Goal: Task Accomplishment & Management: Manage account settings

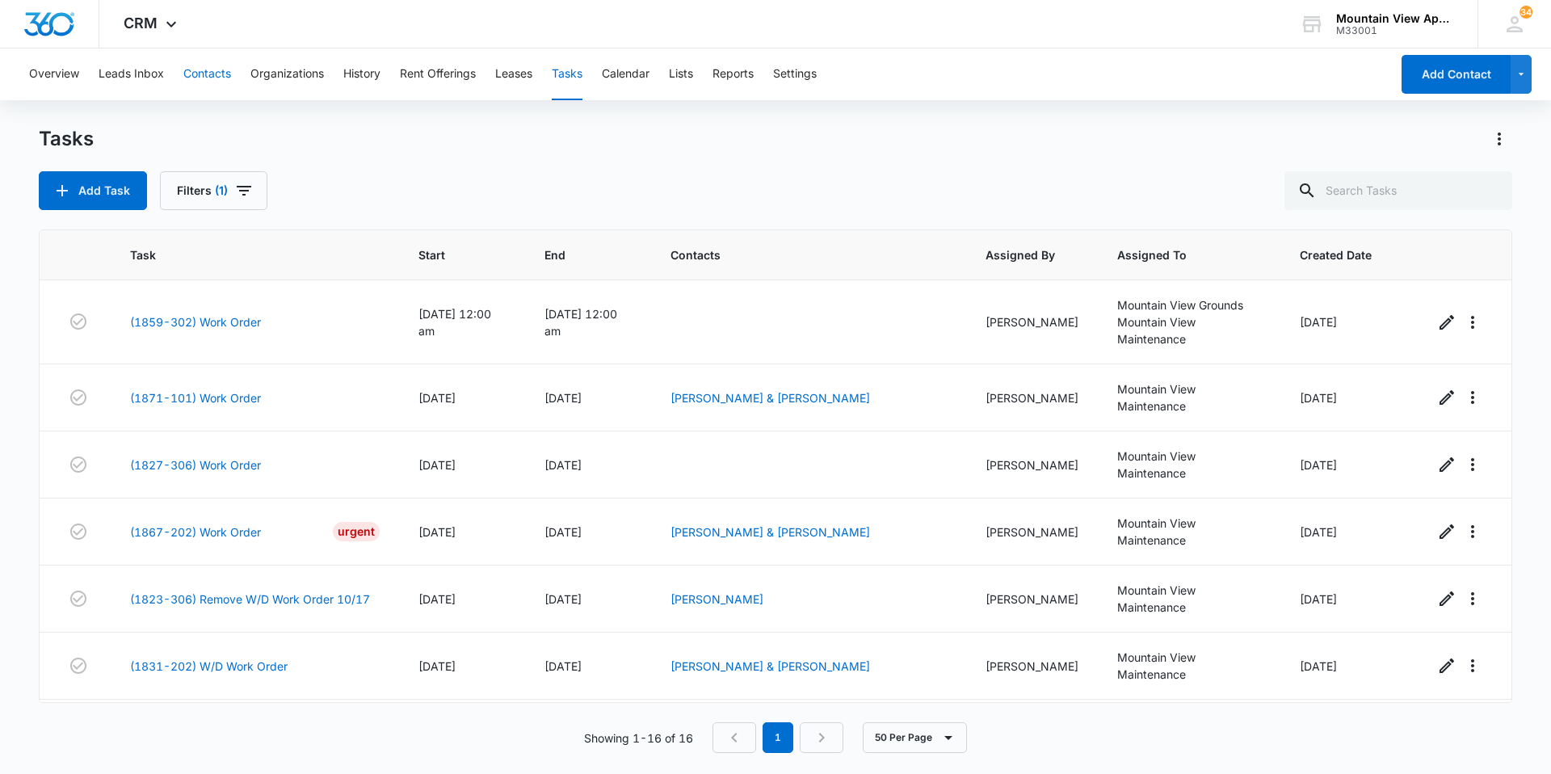
click at [214, 74] on button "Contacts" at bounding box center [207, 74] width 48 height 52
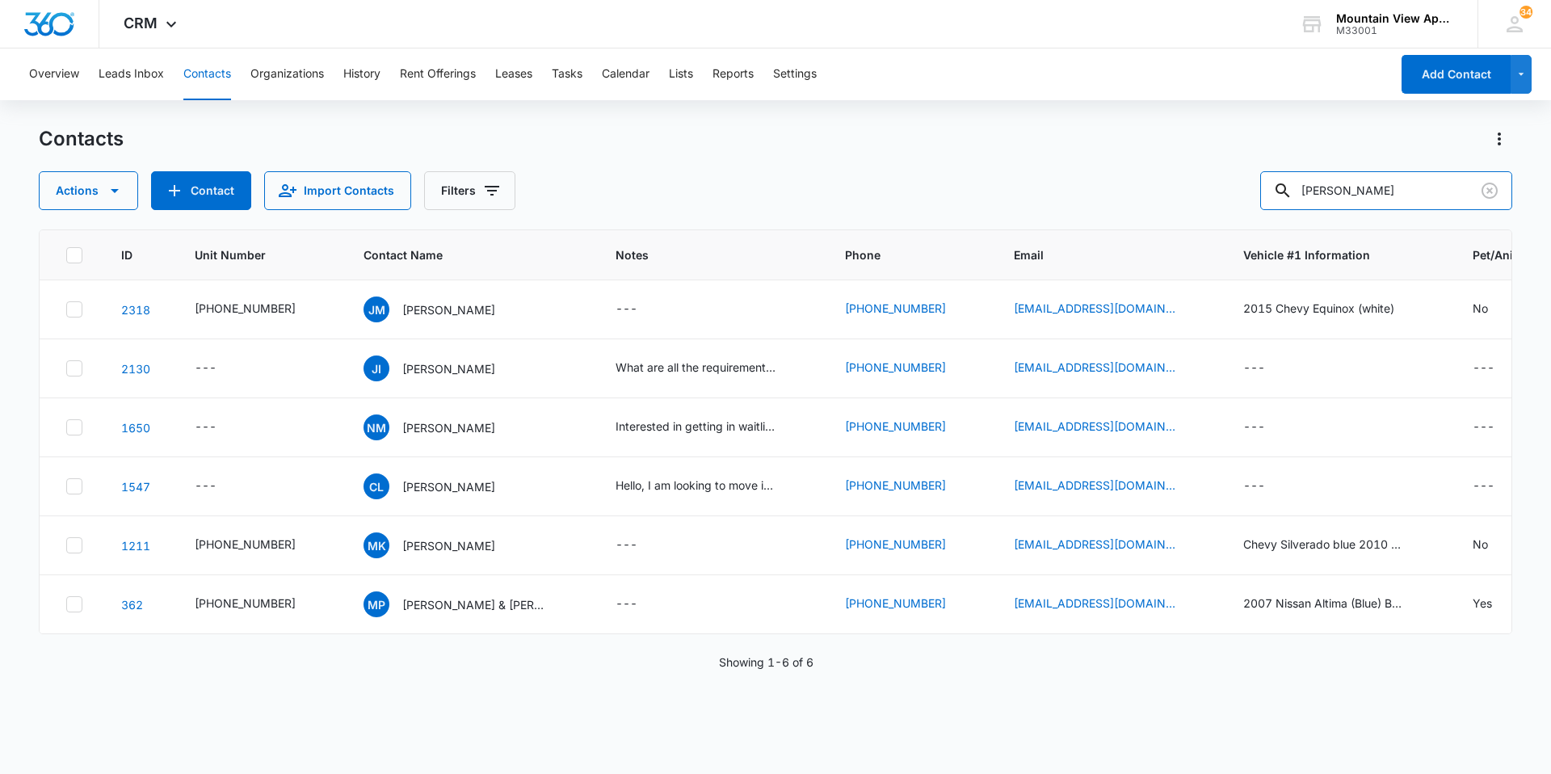
drag, startPoint x: 1345, startPoint y: 186, endPoint x: 1247, endPoint y: 191, distance: 98.7
click at [1247, 191] on div "Actions Contact Import Contacts Filters [PERSON_NAME]" at bounding box center [776, 190] width 1474 height 39
drag, startPoint x: 1438, startPoint y: 179, endPoint x: 1265, endPoint y: 207, distance: 175.2
click at [1281, 204] on input "[PERSON_NAME]" at bounding box center [1386, 190] width 252 height 39
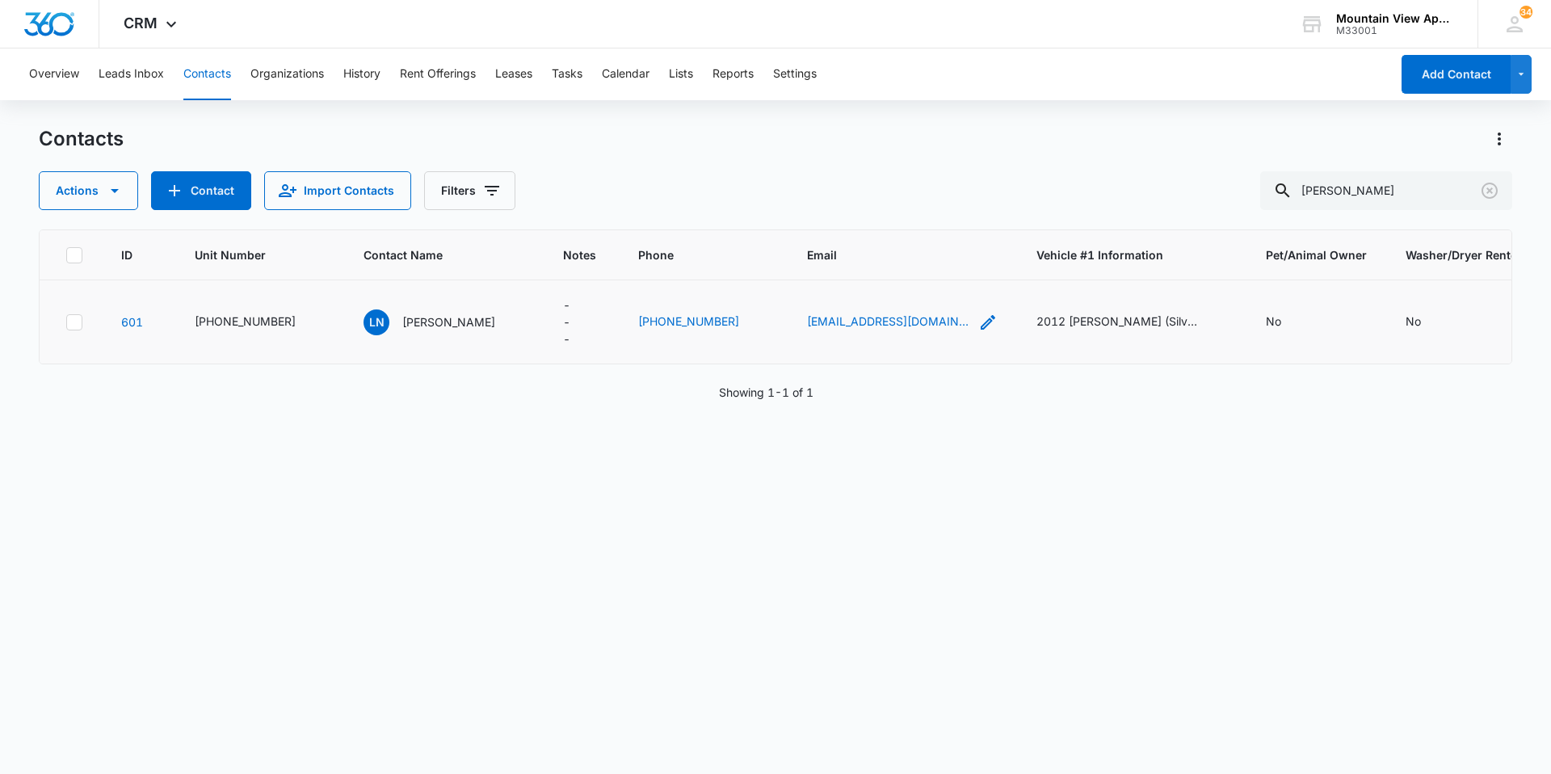
click at [978, 318] on icon "Email - newell14a@gmail.com - Select to Edit Field" at bounding box center [987, 322] width 19 height 19
click at [885, 221] on input "[EMAIL_ADDRESS][DOMAIN_NAME]" at bounding box center [836, 219] width 204 height 39
click at [883, 221] on input "[EMAIL_ADDRESS][DOMAIN_NAME]" at bounding box center [836, 219] width 204 height 39
click at [882, 219] on input "[EMAIL_ADDRESS][DOMAIN_NAME]" at bounding box center [836, 219] width 204 height 39
click at [882, 223] on input "[EMAIL_ADDRESS][DOMAIN_NAME]" at bounding box center [836, 219] width 204 height 39
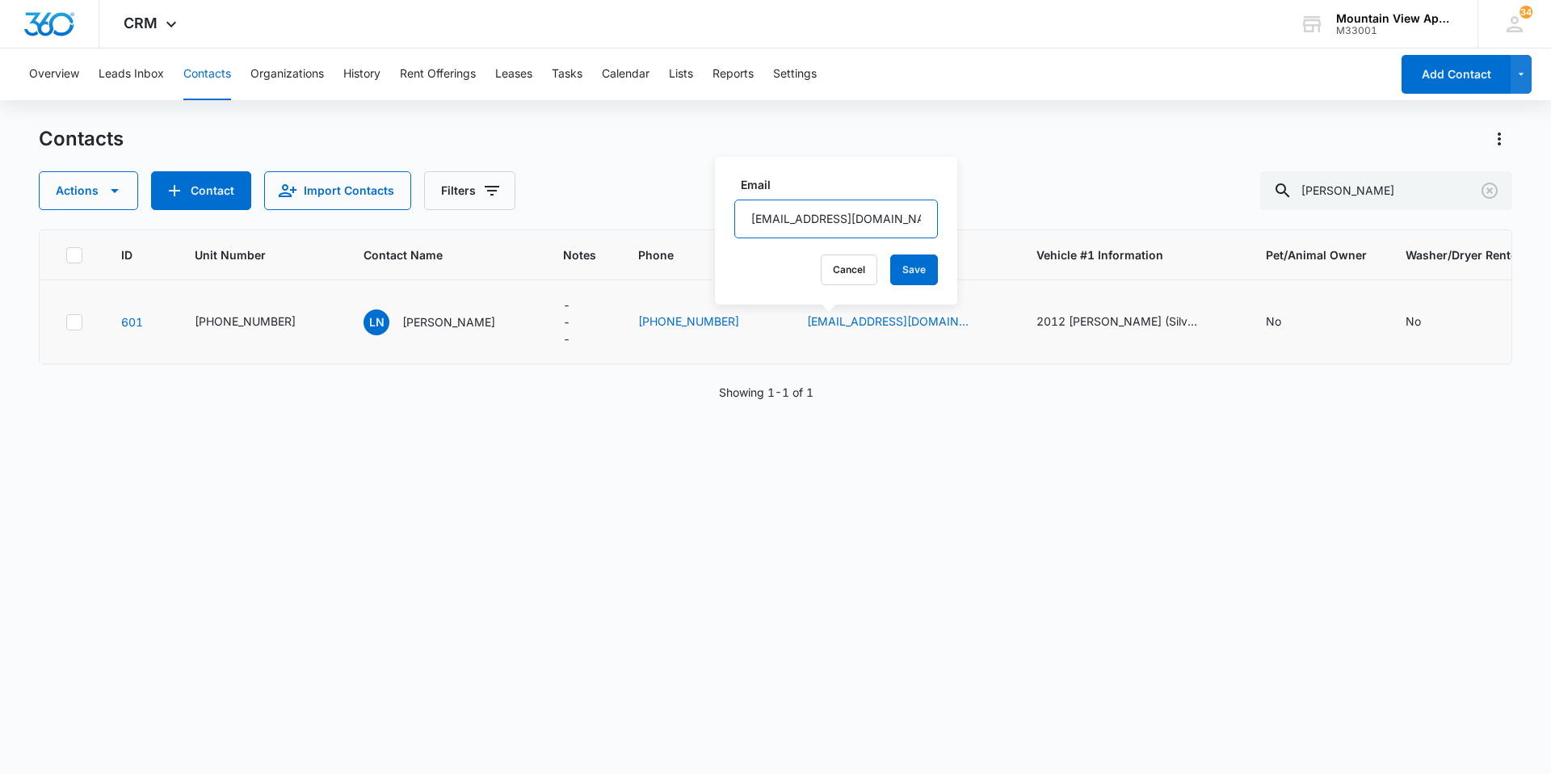
click at [882, 223] on input "[EMAIL_ADDRESS][DOMAIN_NAME]" at bounding box center [836, 219] width 204 height 39
click at [898, 267] on button "Save" at bounding box center [914, 269] width 48 height 31
drag, startPoint x: 1361, startPoint y: 183, endPoint x: 1162, endPoint y: 169, distance: 200.0
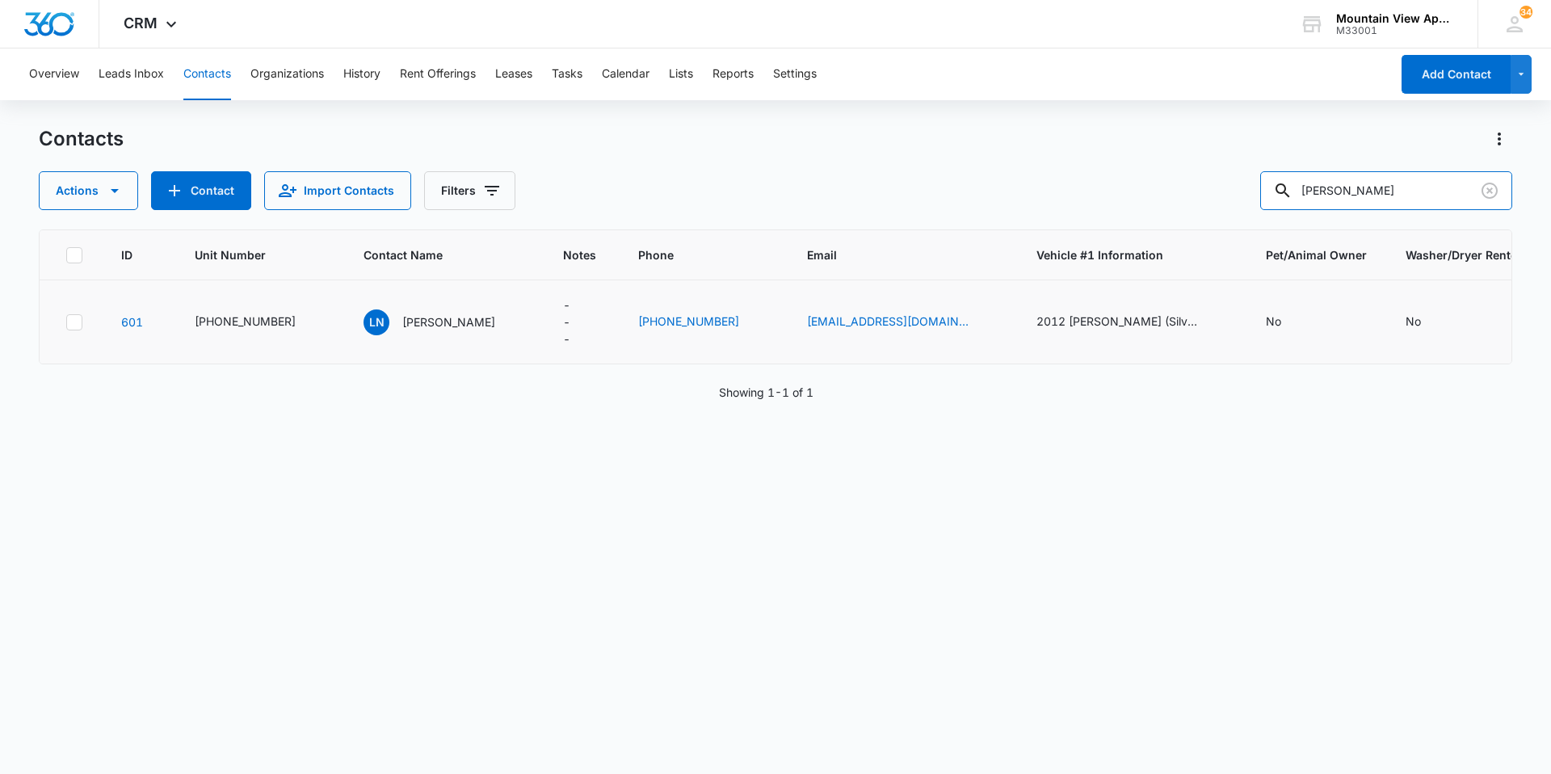
click at [1218, 178] on div "Actions Contact Import Contacts Filters [PERSON_NAME]" at bounding box center [776, 190] width 1474 height 39
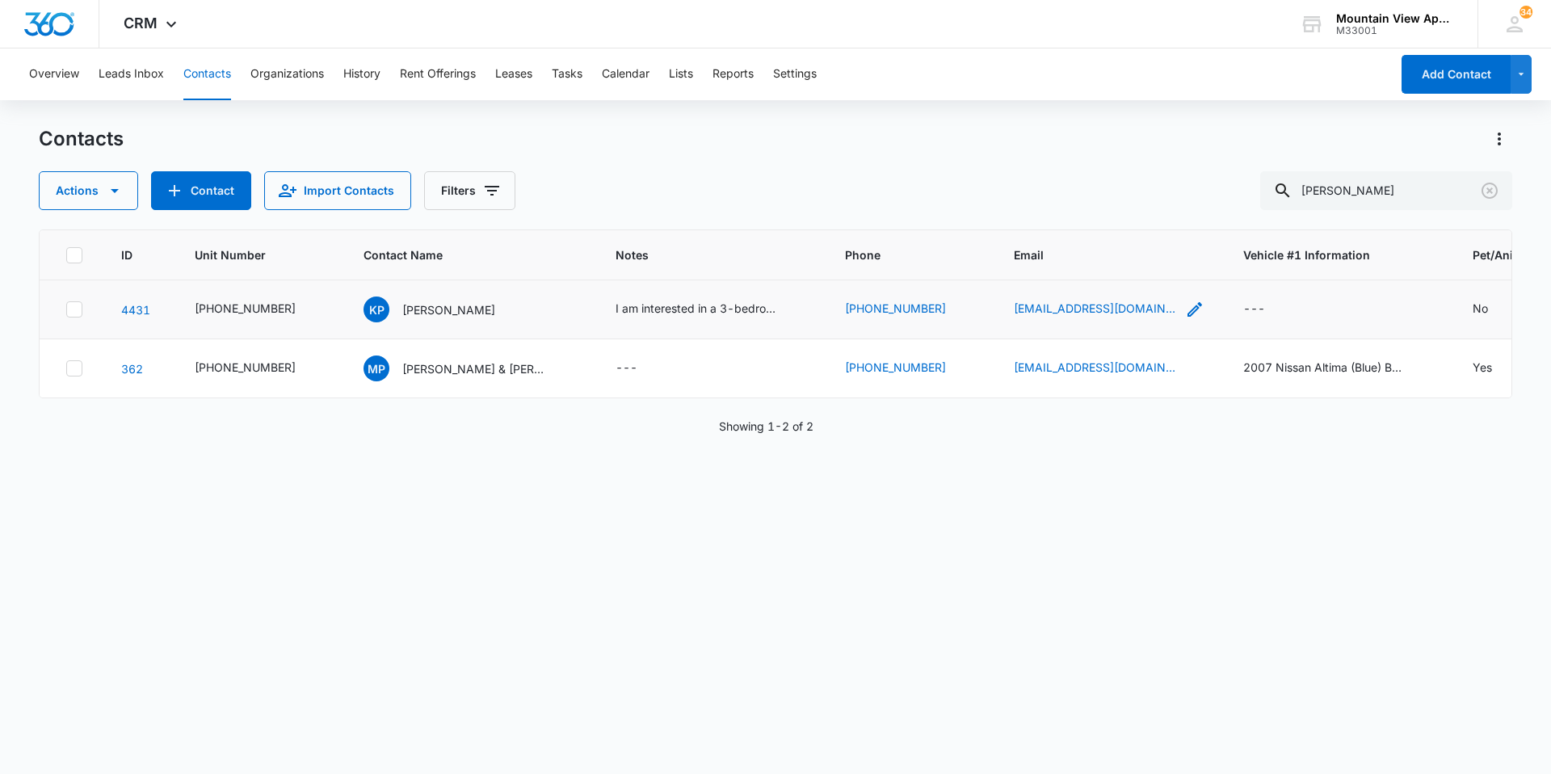
click at [1185, 312] on icon "Email - korenapowell@gmail.com - Select to Edit Field" at bounding box center [1194, 309] width 19 height 19
click at [1104, 209] on input "[EMAIL_ADDRESS][DOMAIN_NAME]" at bounding box center [1084, 206] width 204 height 39
click at [1140, 267] on button "Save" at bounding box center [1162, 257] width 48 height 31
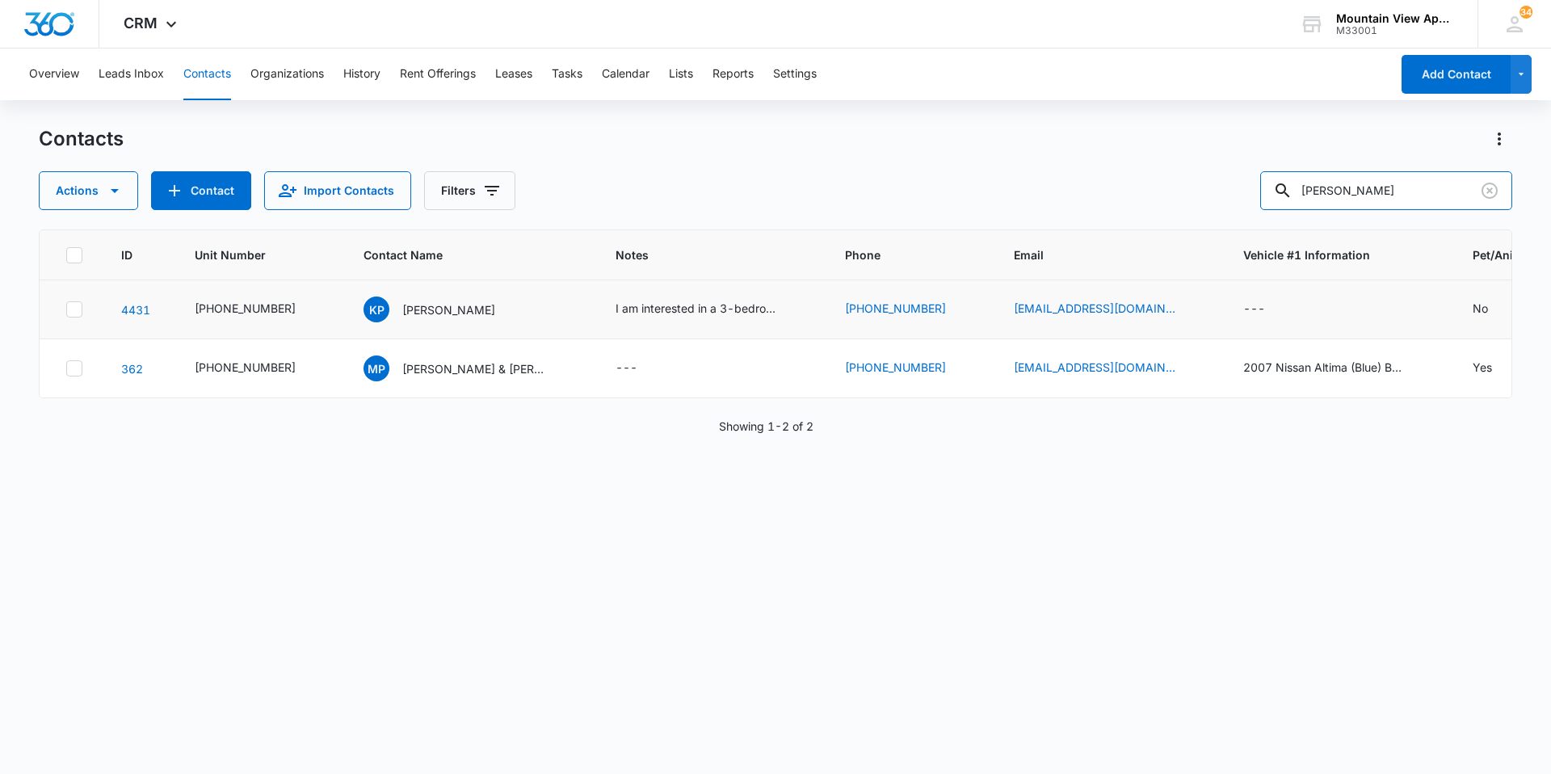
drag, startPoint x: 1378, startPoint y: 195, endPoint x: 1048, endPoint y: 166, distance: 331.7
click at [1192, 190] on div "Actions Contact Import Contacts Filters [PERSON_NAME]" at bounding box center [776, 190] width 1474 height 39
type input "[PERSON_NAME]"
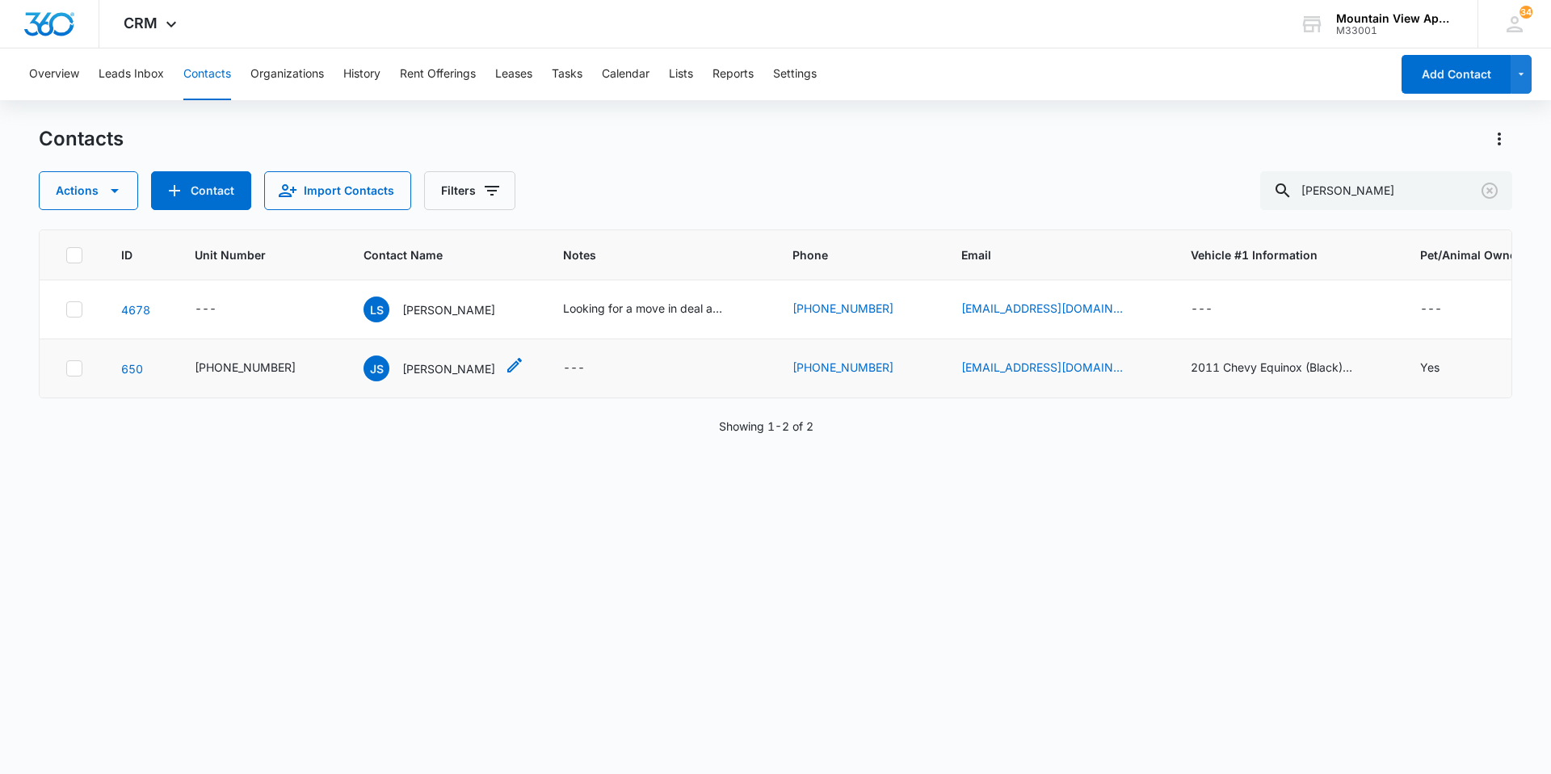
click at [445, 376] on p "[PERSON_NAME]" at bounding box center [448, 368] width 93 height 17
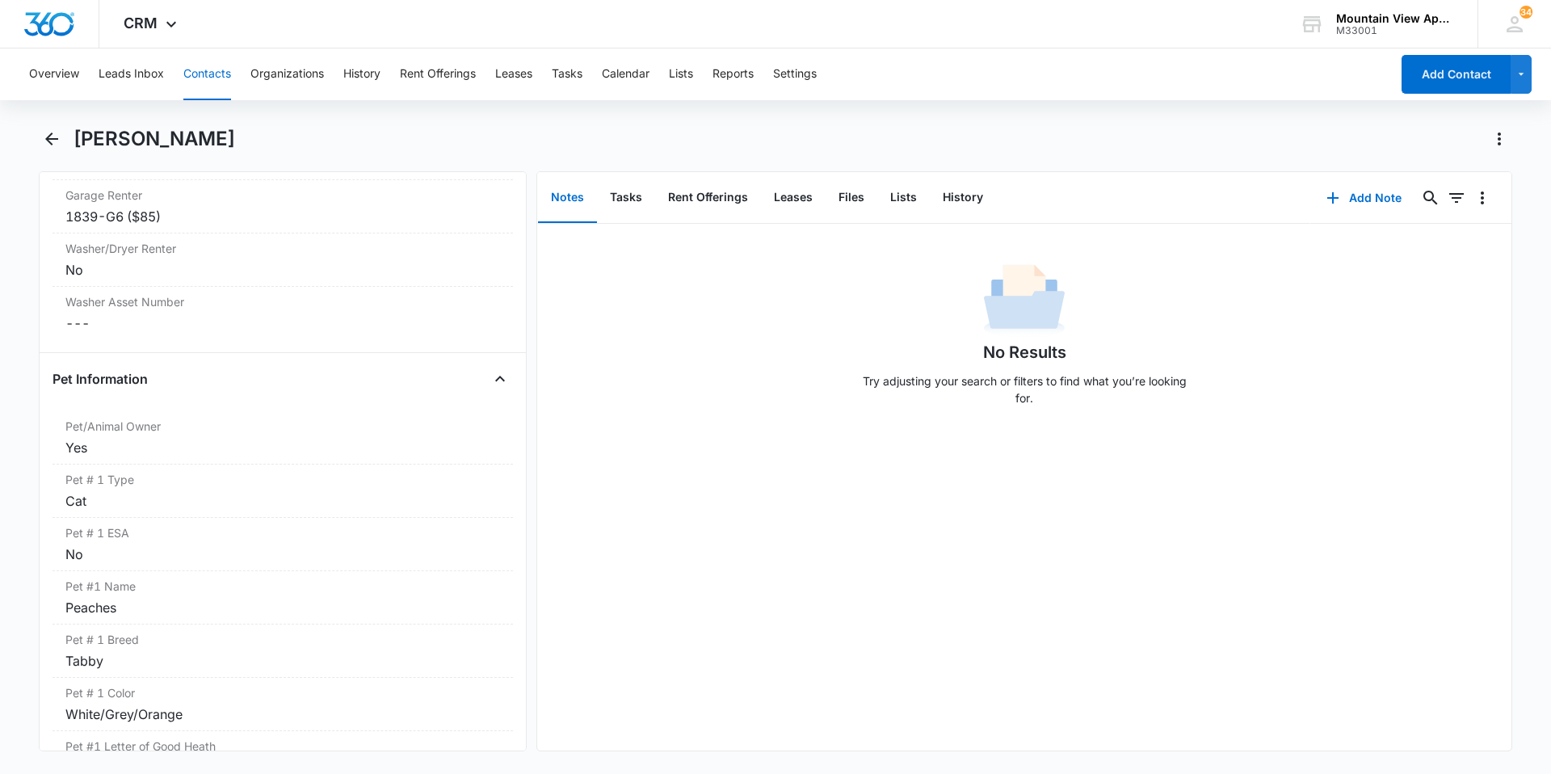
scroll to position [2039, 0]
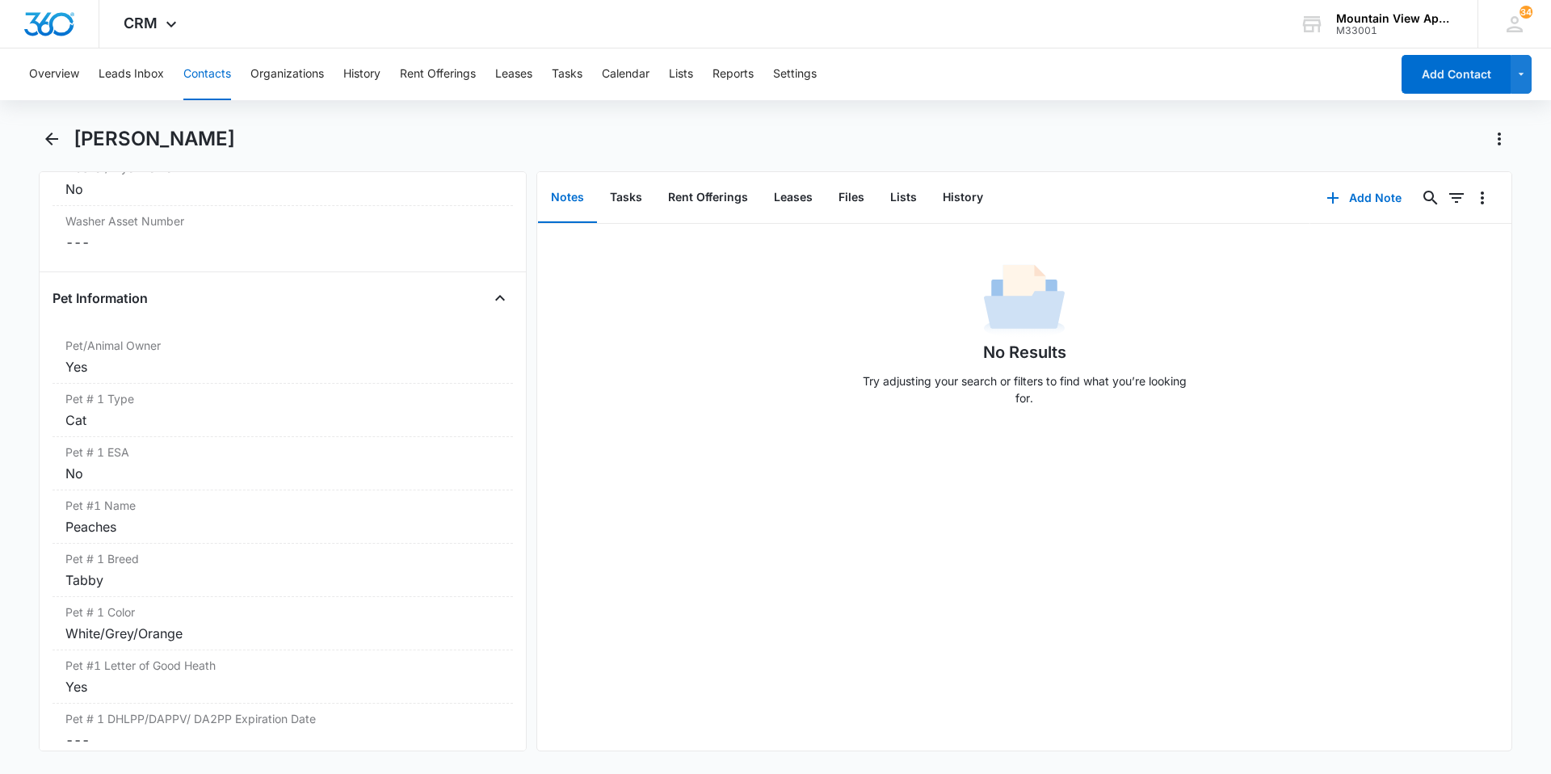
click at [222, 89] on button "Contacts" at bounding box center [207, 74] width 48 height 52
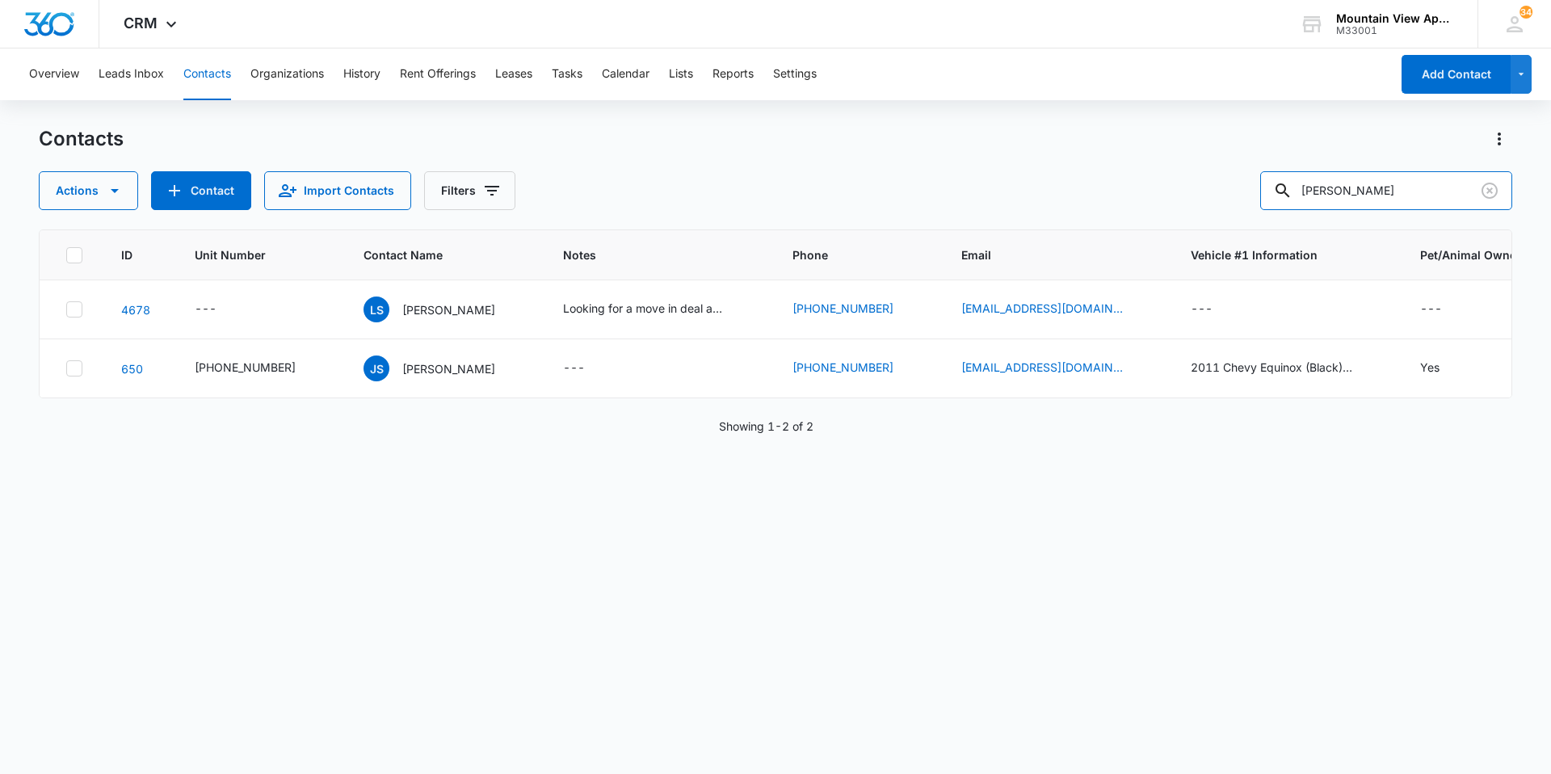
click at [1184, 187] on div "Actions Contact Import Contacts Filters [PERSON_NAME]" at bounding box center [776, 190] width 1474 height 39
type input "shayne"
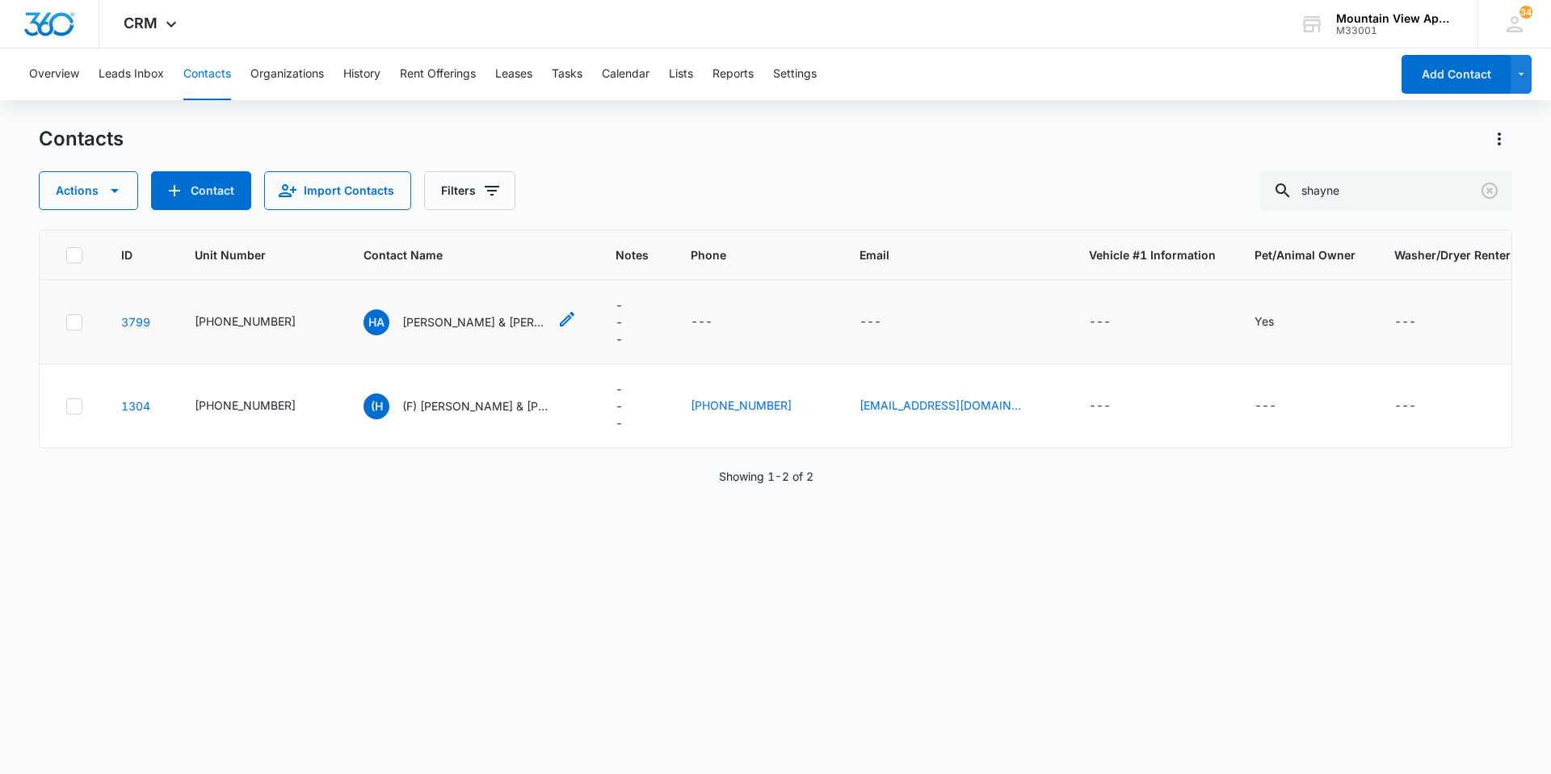
click at [502, 326] on p "[PERSON_NAME] & [PERSON_NAME]" at bounding box center [474, 321] width 145 height 17
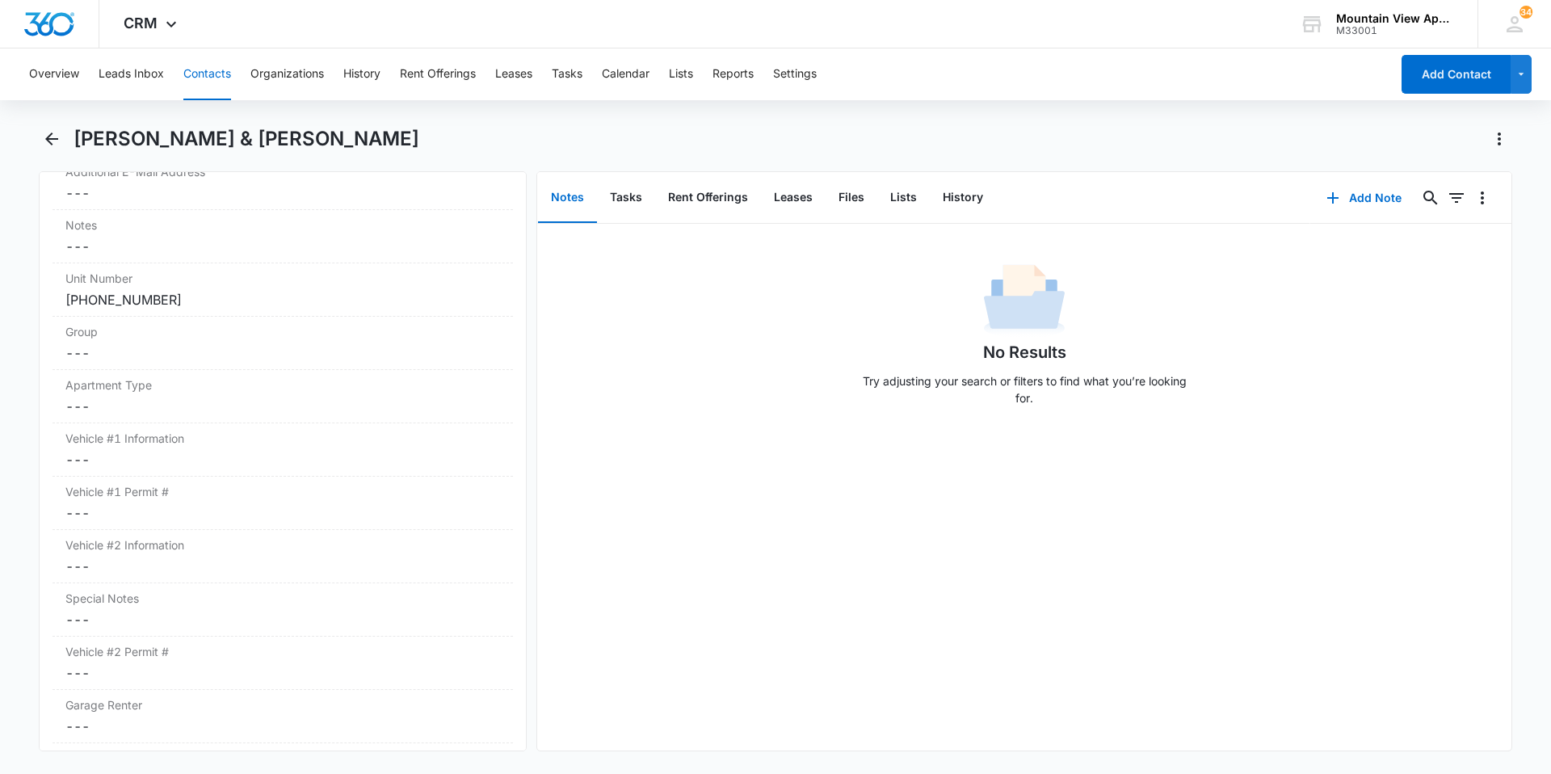
scroll to position [1454, 0]
click at [220, 77] on button "Contacts" at bounding box center [207, 74] width 48 height 52
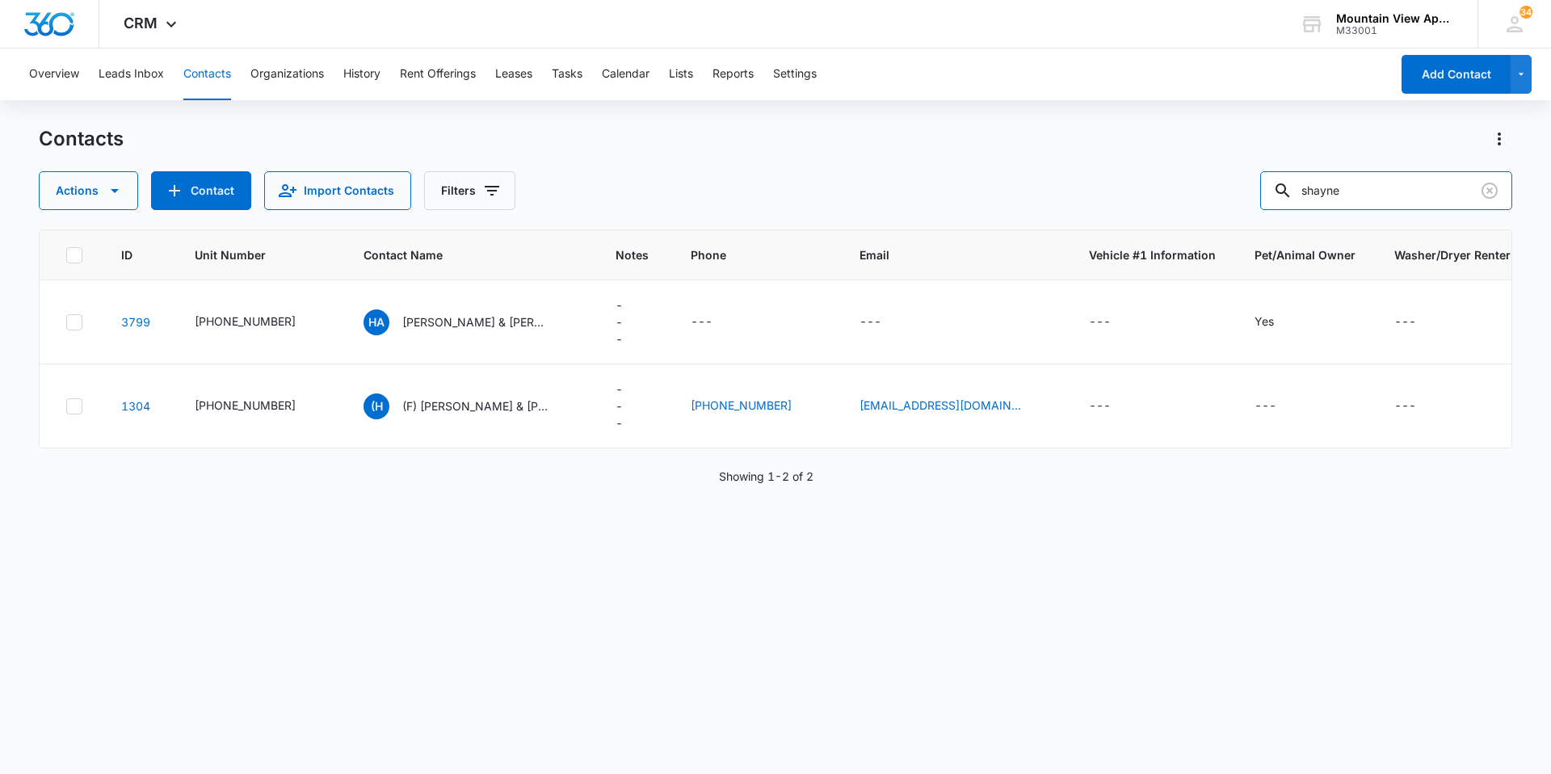
click at [1287, 191] on div "shayne" at bounding box center [1386, 190] width 252 height 39
type input "[PERSON_NAME]"
